Goal: Task Accomplishment & Management: Complete application form

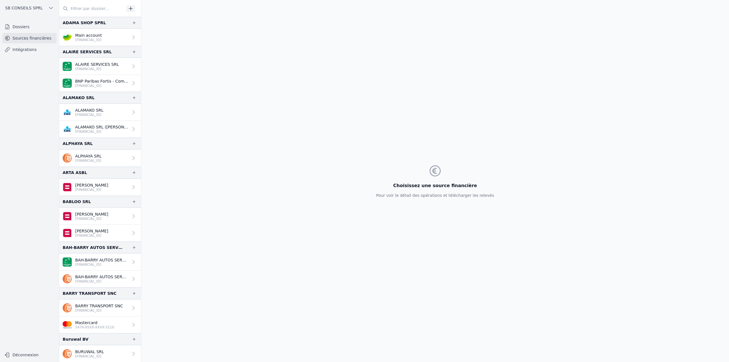
click at [25, 30] on link "Dossiers" at bounding box center [29, 27] width 54 height 10
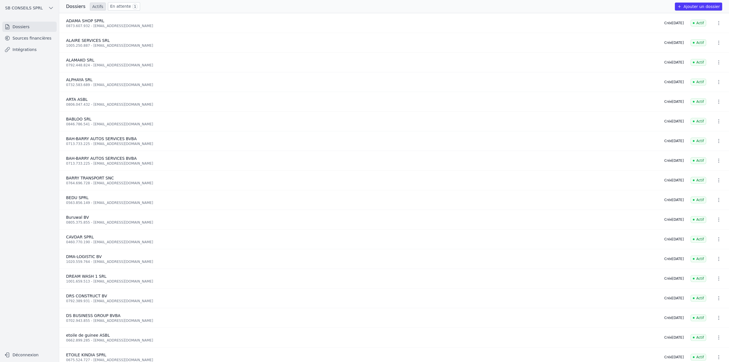
click at [699, 7] on button "Ajouter un dossier" at bounding box center [698, 7] width 47 height 8
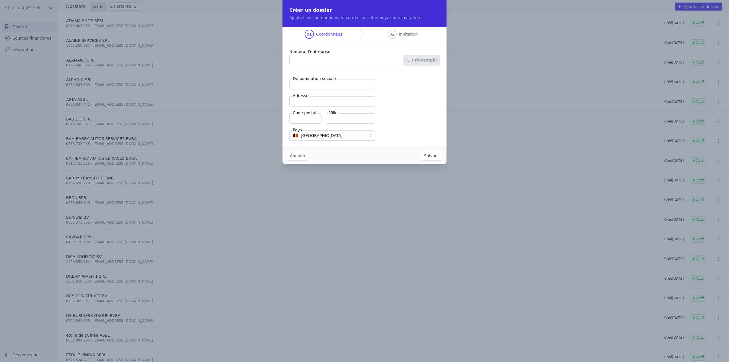
paste input "0627.609.695"
type input "0627.609.695"
click at [419, 61] on button "Pré-remplir" at bounding box center [421, 60] width 36 height 10
type input "VLAANDEREN VAN EGMOND SRL"
type input "Chaussée de Ninove 567"
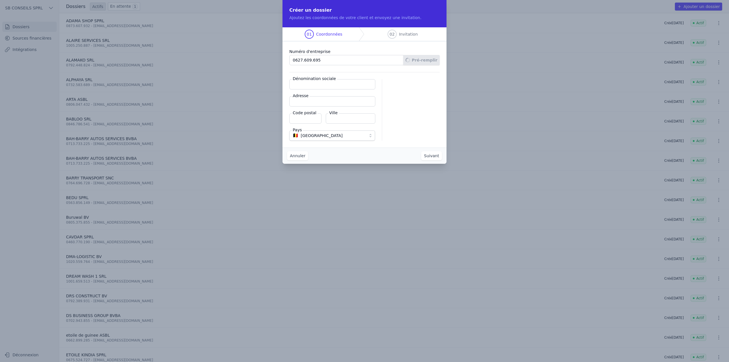
type input "1070"
type input "Anderlecht"
click at [429, 157] on button "Suivant" at bounding box center [431, 155] width 21 height 9
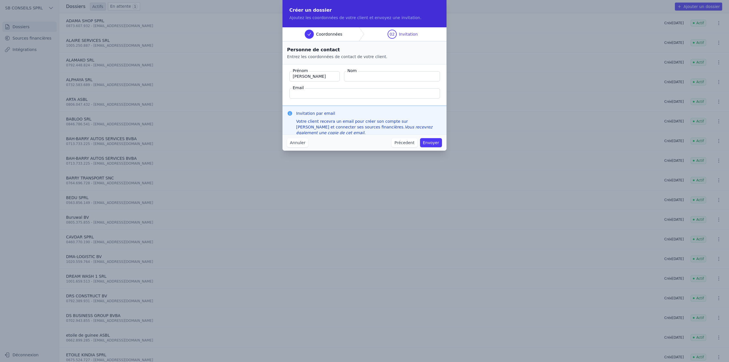
type input "Quentin"
type input "Roquet"
type input "quentin@magello.ai"
click at [431, 144] on button "Envoyer" at bounding box center [431, 142] width 22 height 9
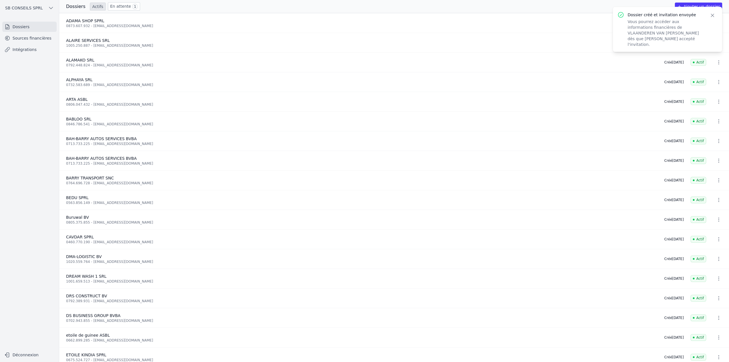
click at [33, 40] on link "Sources financières" at bounding box center [29, 38] width 54 height 10
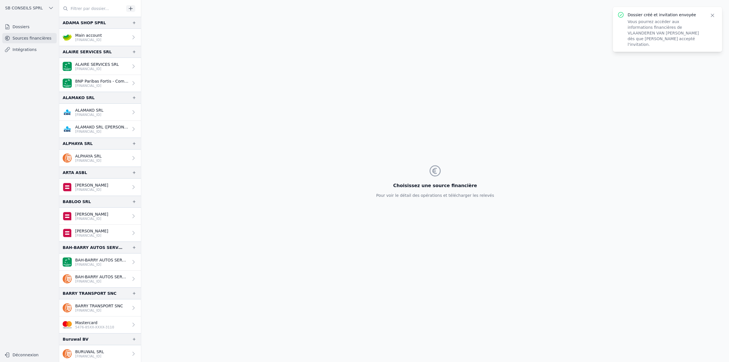
click at [95, 8] on input "text" at bounding box center [91, 8] width 65 height 10
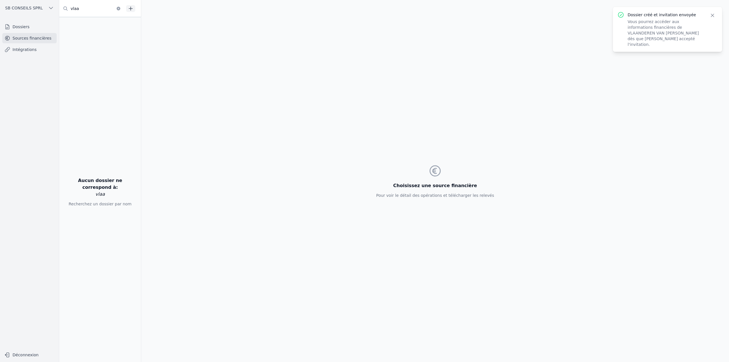
type input "vlaa"
click at [129, 7] on icon "button" at bounding box center [131, 9] width 6 height 6
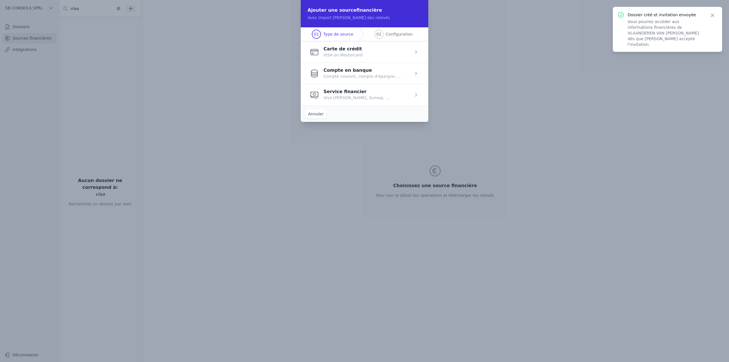
click at [353, 78] on span "button" at bounding box center [365, 73] width 128 height 21
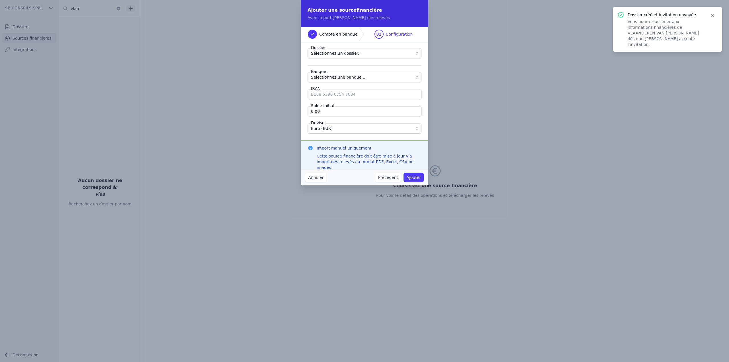
click at [359, 54] on span "Sélectionnez un dossier..." at bounding box center [360, 53] width 99 height 7
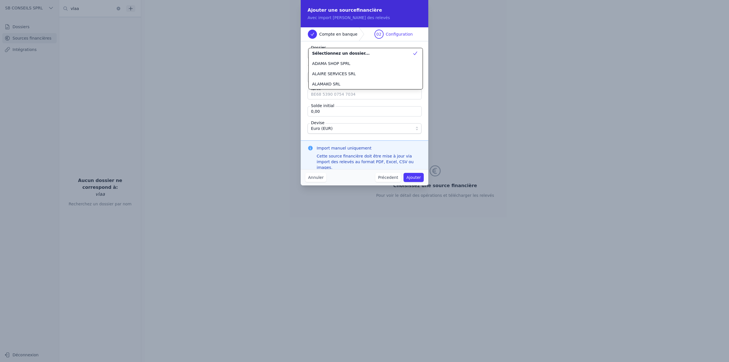
scroll to position [390, 0]
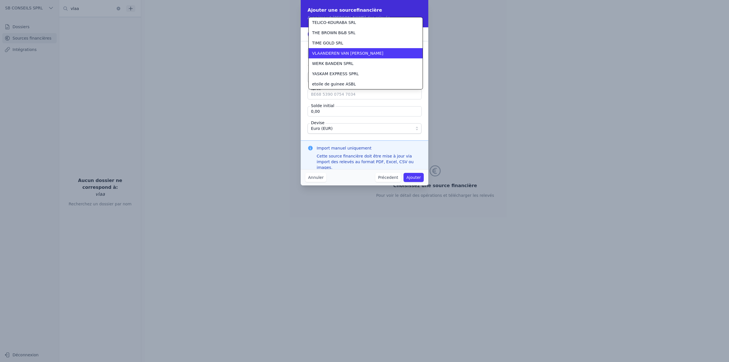
click at [359, 54] on span "VLAANDEREN VAN EGMOND SRL" at bounding box center [347, 53] width 71 height 6
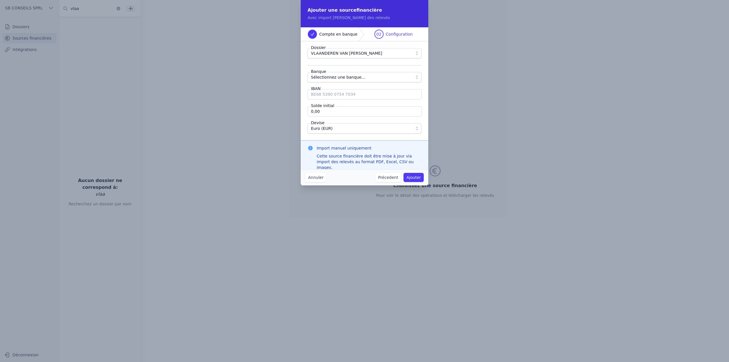
click at [355, 76] on span "Sélectionnez une banque..." at bounding box center [338, 77] width 54 height 7
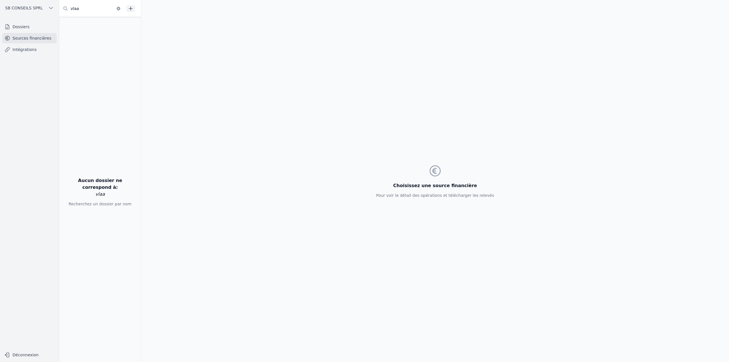
click at [131, 9] on icon "button" at bounding box center [131, 9] width 4 height 4
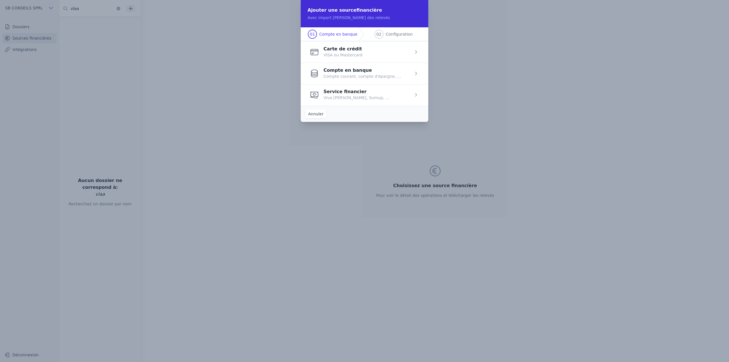
click at [345, 74] on span "button" at bounding box center [365, 73] width 128 height 21
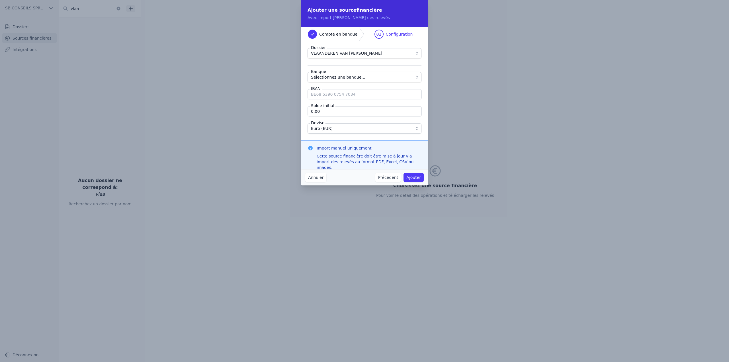
click at [337, 77] on span "Sélectionnez une banque..." at bounding box center [338, 77] width 54 height 7
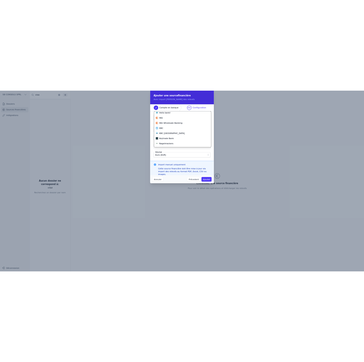
scroll to position [198, 0]
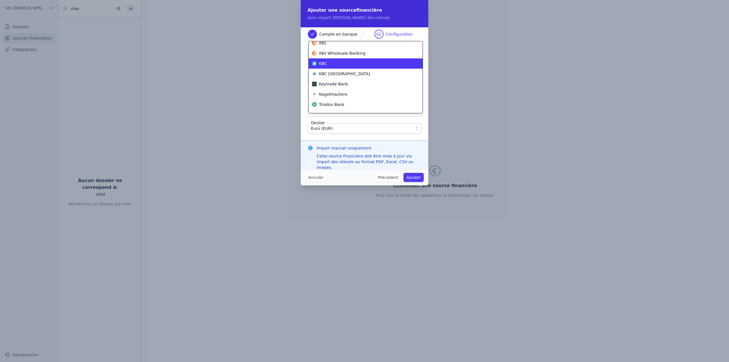
click at [335, 66] on div "KBC" at bounding box center [362, 64] width 100 height 6
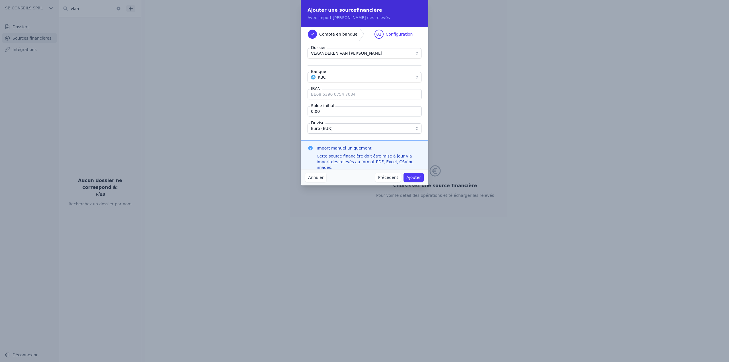
click at [340, 95] on input "IBAN" at bounding box center [365, 94] width 114 height 10
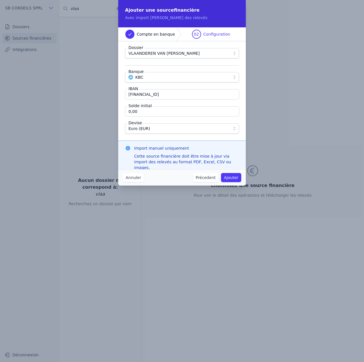
type input "BE96 7310 5637 9405"
click at [154, 110] on input "0,00" at bounding box center [182, 111] width 114 height 10
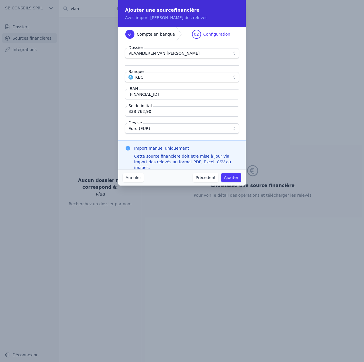
click at [153, 109] on input "338 762,90" at bounding box center [182, 111] width 114 height 10
type input "338 762,90"
click at [231, 176] on button "Ajouter" at bounding box center [231, 177] width 20 height 9
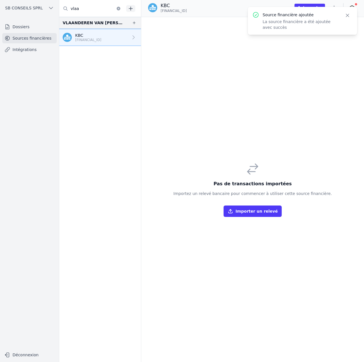
click at [347, 17] on icon "button" at bounding box center [348, 16] width 6 height 6
click at [334, 8] on icon "button" at bounding box center [334, 8] width 1 height 4
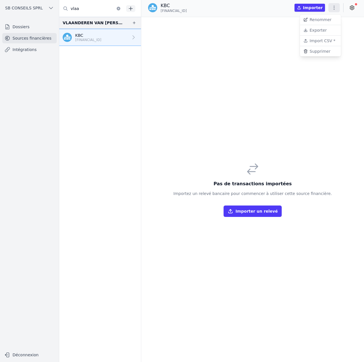
click at [318, 7] on div at bounding box center [182, 181] width 364 height 362
click at [318, 7] on button "Importer" at bounding box center [309, 8] width 30 height 8
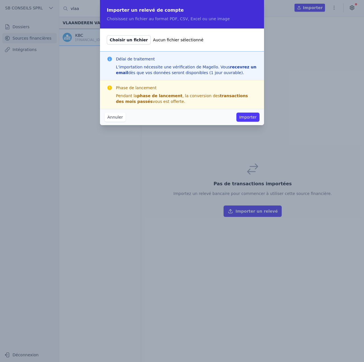
click at [132, 40] on span "Choisir un fichier" at bounding box center [129, 39] width 44 height 9
click at [107, 35] on input "Choisir un fichier Aucun fichier sélectionné" at bounding box center [107, 35] width 0 height 0
click at [136, 42] on span "Choisir un fichier" at bounding box center [129, 39] width 44 height 9
click at [107, 35] on input "Choisir un fichier Aucun fichier sélectionné" at bounding box center [107, 35] width 0 height 0
type input "C:\fakepath\KBC 2024 Vlaanderen Van Egmond.pdf"
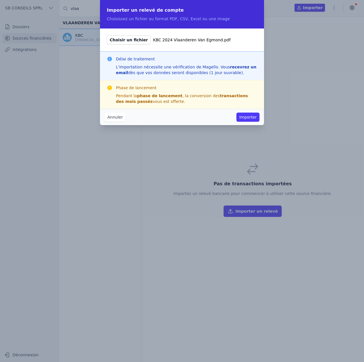
click at [245, 118] on button "Importer" at bounding box center [247, 116] width 23 height 9
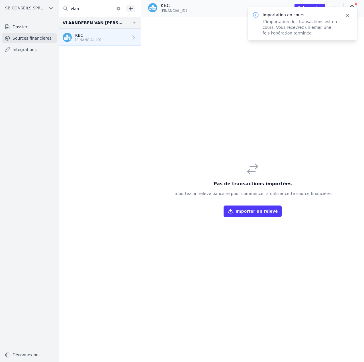
click at [346, 16] on icon "button" at bounding box center [348, 16] width 6 height 6
click at [342, 62] on div "Pas de transactions importées Importez un relevé bancaire pour commencer à util…" at bounding box center [252, 189] width 223 height 345
